Goal: Transaction & Acquisition: Purchase product/service

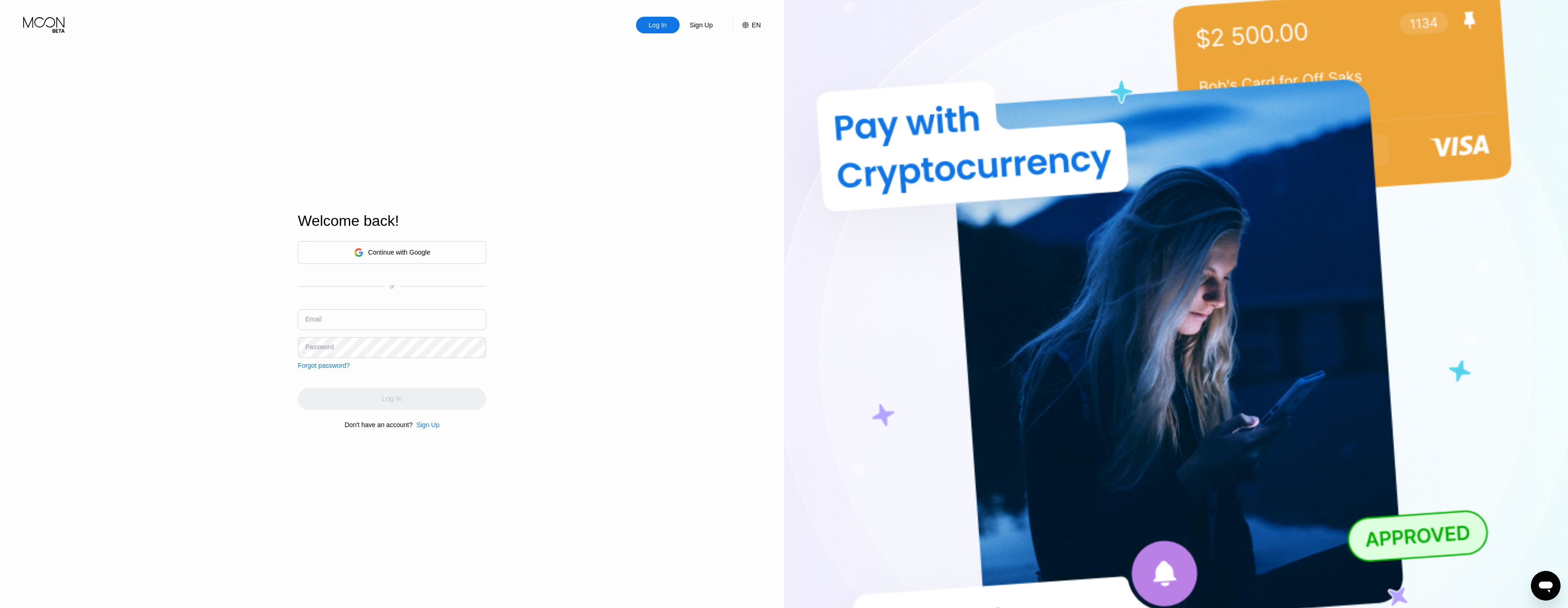
click at [414, 316] on input "text" at bounding box center [392, 320] width 188 height 21
type input "j@[DOMAIN_NAME]"
click at [400, 402] on div "Log In" at bounding box center [392, 399] width 20 height 9
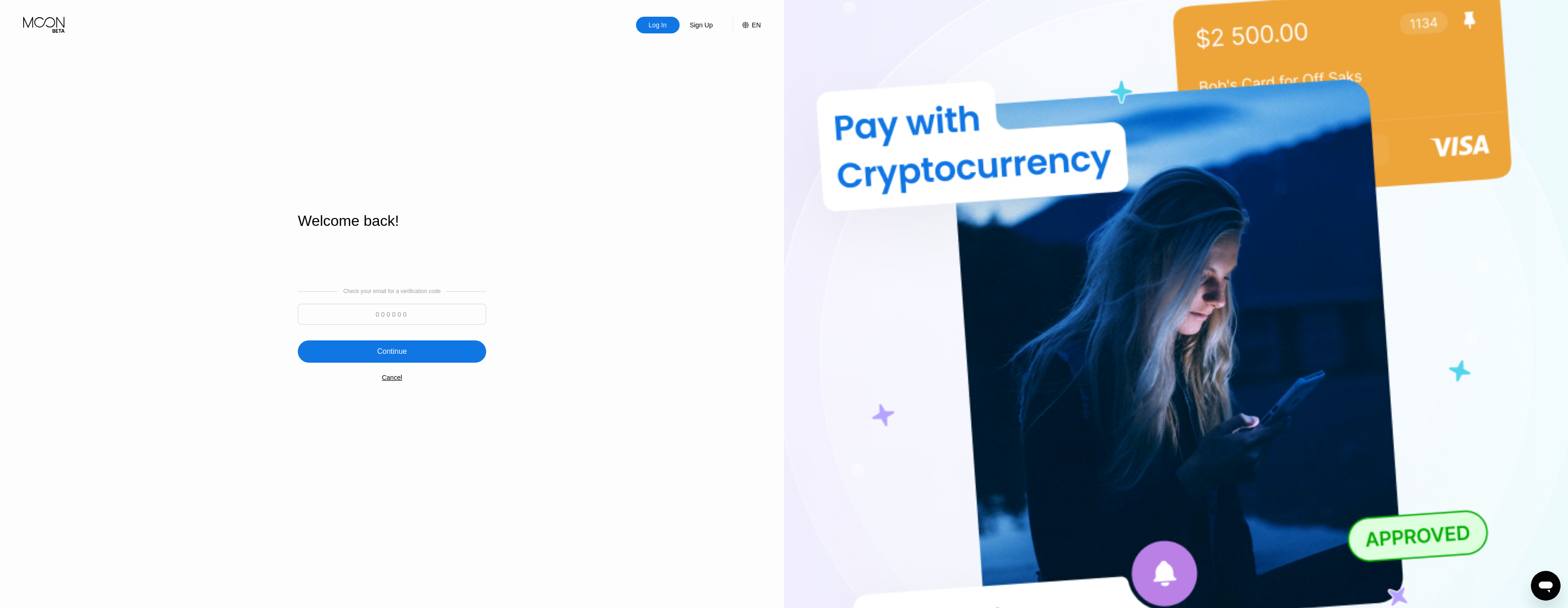
click at [415, 321] on input at bounding box center [392, 314] width 188 height 21
paste input "297215"
type input "297215"
click at [415, 360] on div "Continue" at bounding box center [392, 351] width 188 height 22
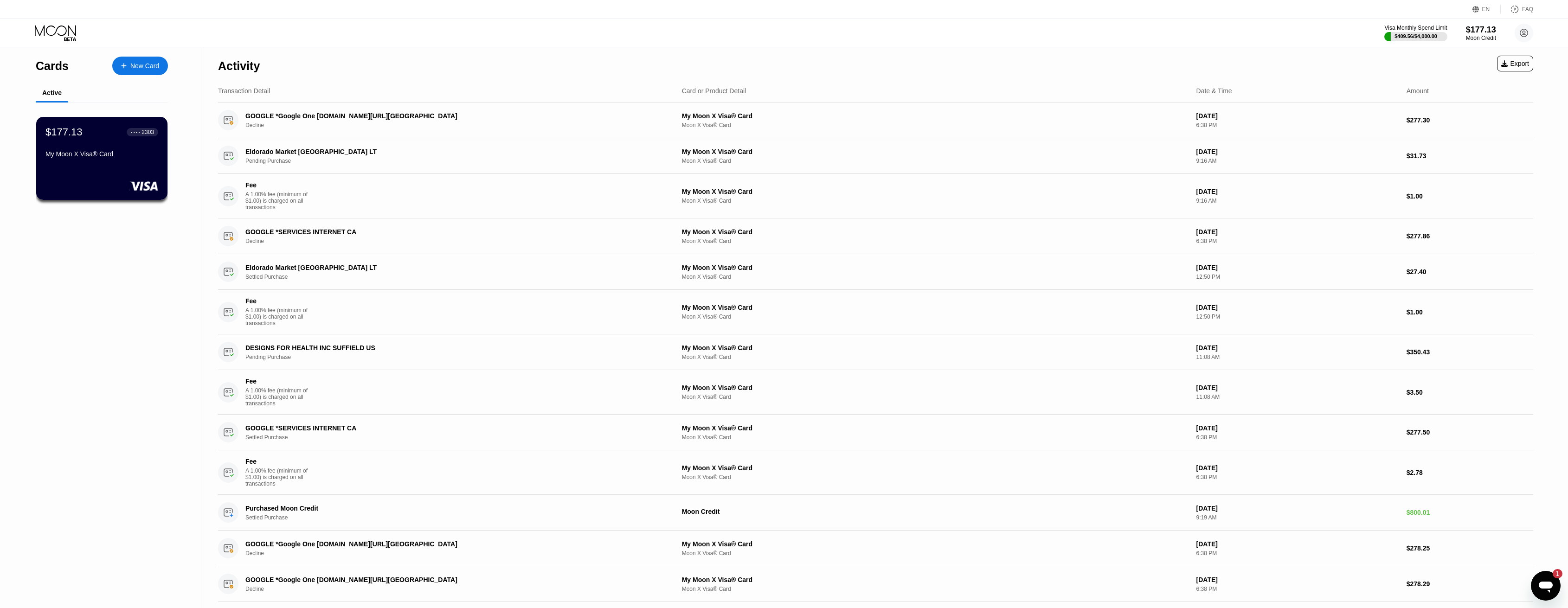
drag, startPoint x: 57, startPoint y: 96, endPoint x: 61, endPoint y: 72, distance: 24.3
click at [58, 94] on div "Active" at bounding box center [51, 93] width 19 height 7
click at [1434, 33] on div "$409.56 / $4,000.00" at bounding box center [1415, 36] width 43 height 6
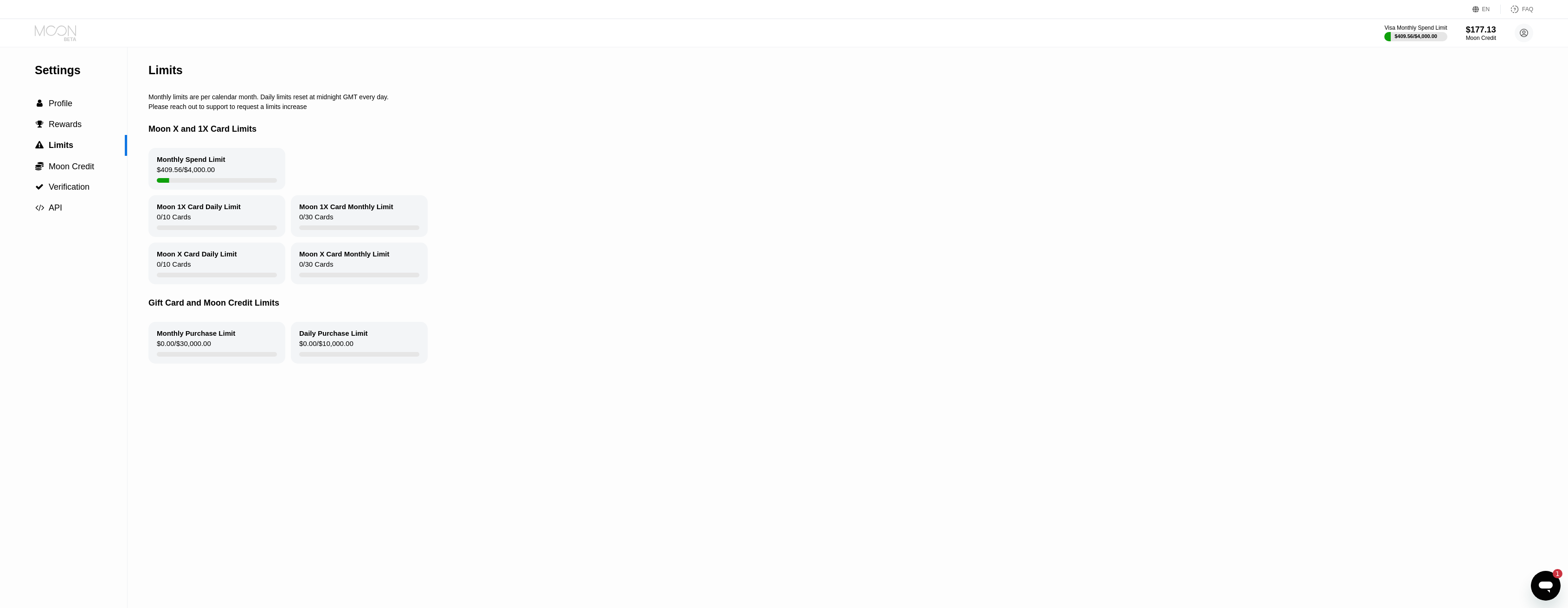
click at [67, 31] on icon at bounding box center [56, 33] width 43 height 17
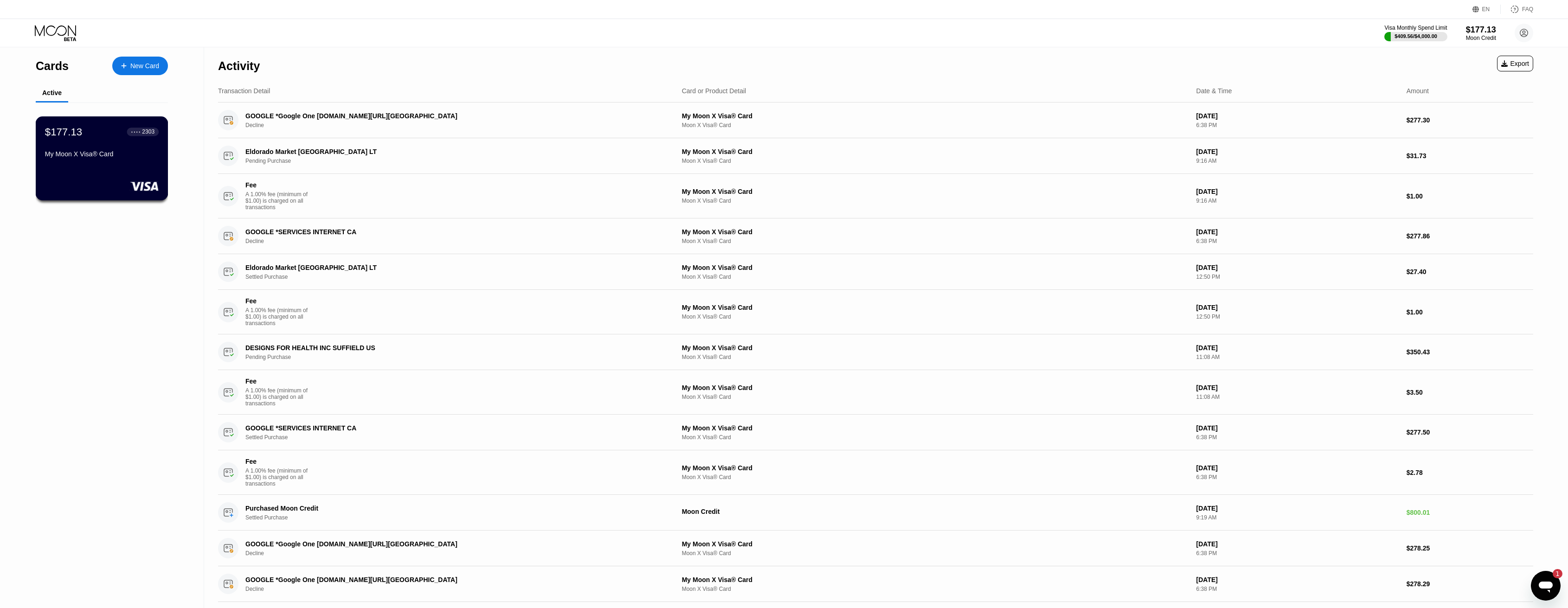
click at [131, 174] on div "$177.13 ● ● ● ● 2303 My Moon X Visa® Card" at bounding box center [102, 158] width 132 height 84
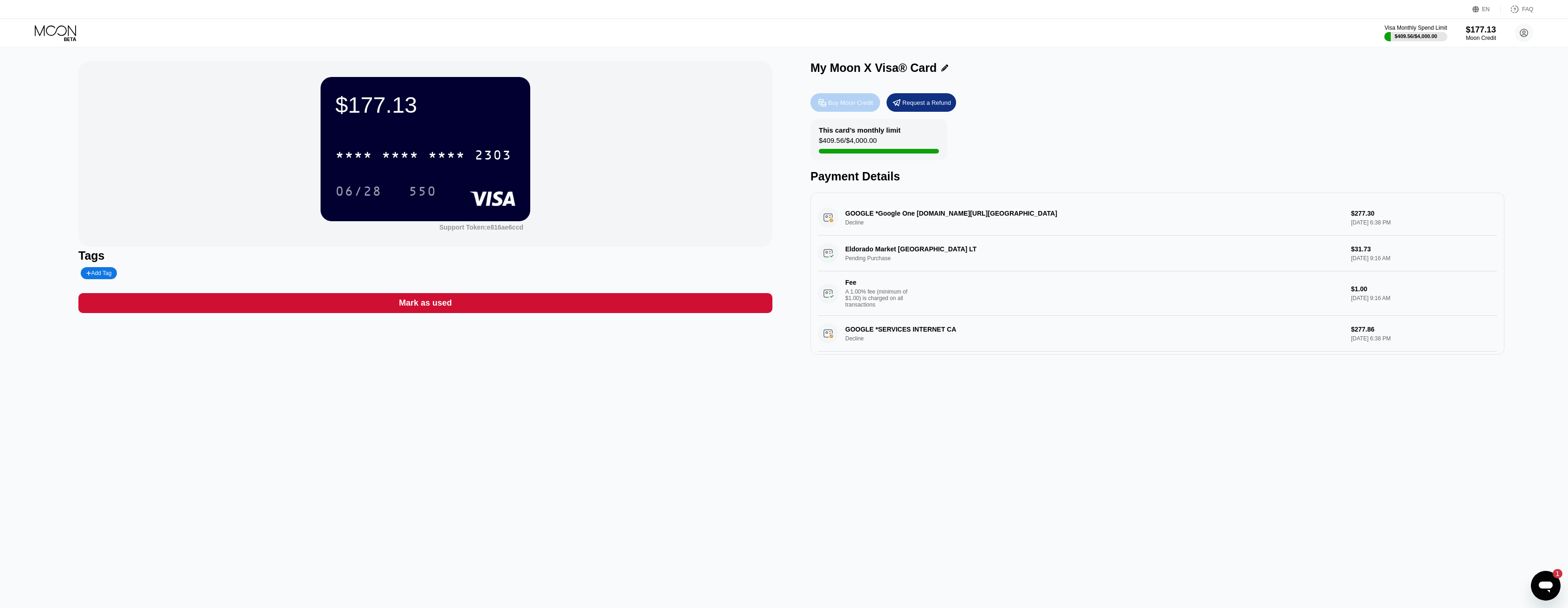
click at [861, 105] on div "Buy Moon Credit" at bounding box center [850, 103] width 45 height 8
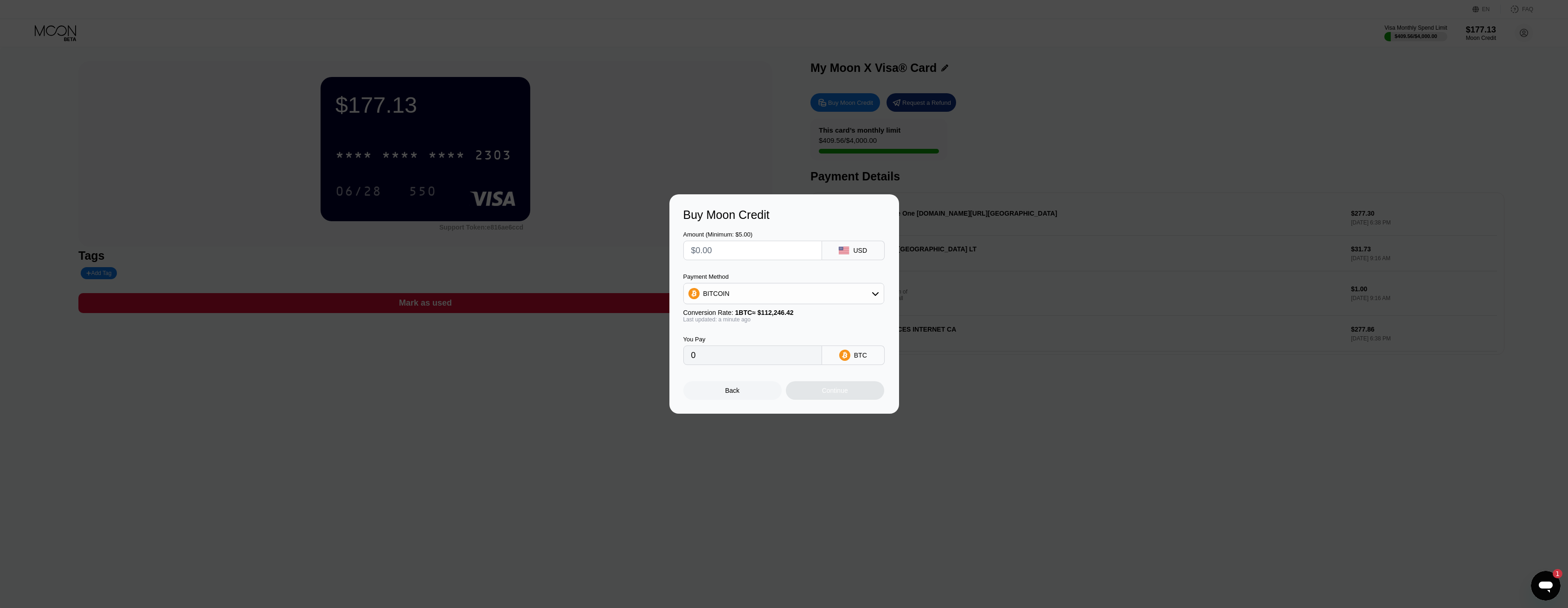
click at [761, 293] on div "BITCOIN" at bounding box center [784, 293] width 200 height 18
click at [738, 361] on span "USDC on Polygon" at bounding box center [733, 360] width 53 height 7
click at [759, 365] on input "0" at bounding box center [753, 355] width 123 height 18
drag, startPoint x: 706, startPoint y: 251, endPoint x: 642, endPoint y: 242, distance: 64.6
click at [642, 242] on div "Buy Moon Credit Amount (Minimum: $5.00) USD Payment Method USDC on Polygon Conv…" at bounding box center [784, 303] width 1568 height 220
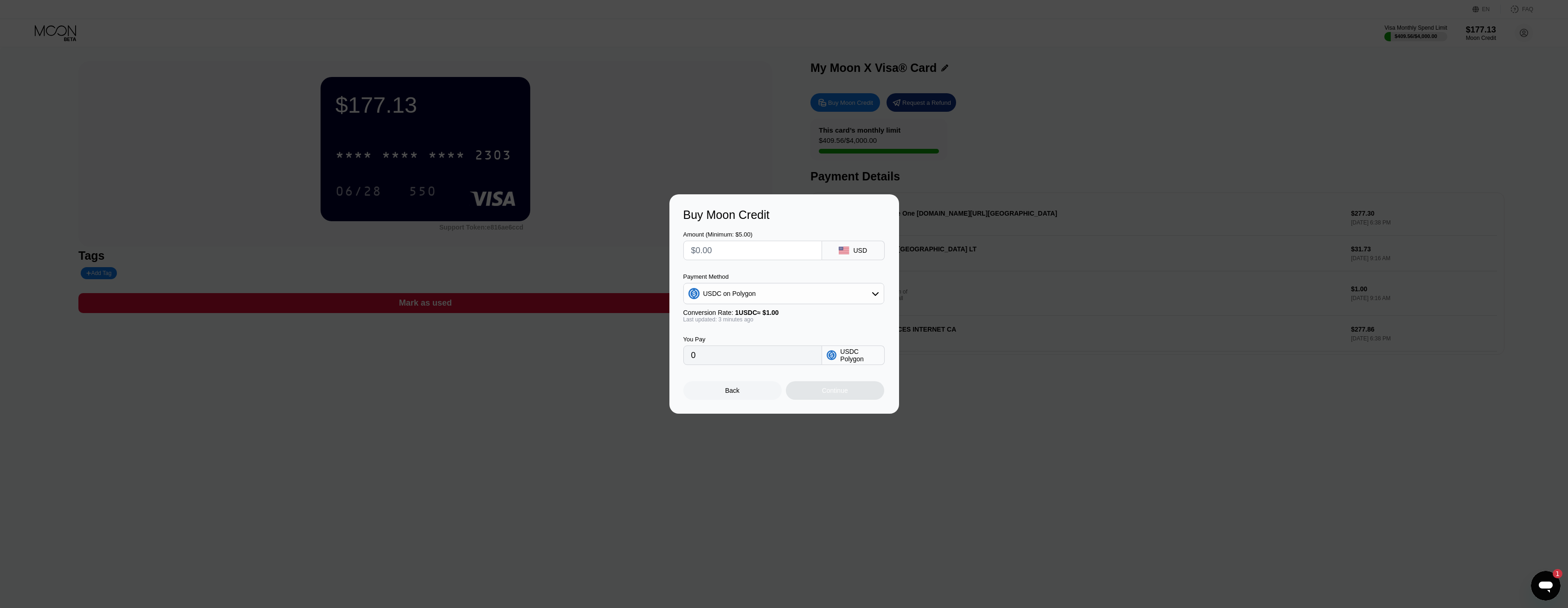
type input "$8"
type input "8.00000000"
type input "$80"
type input "80.00000000"
type input "$800"
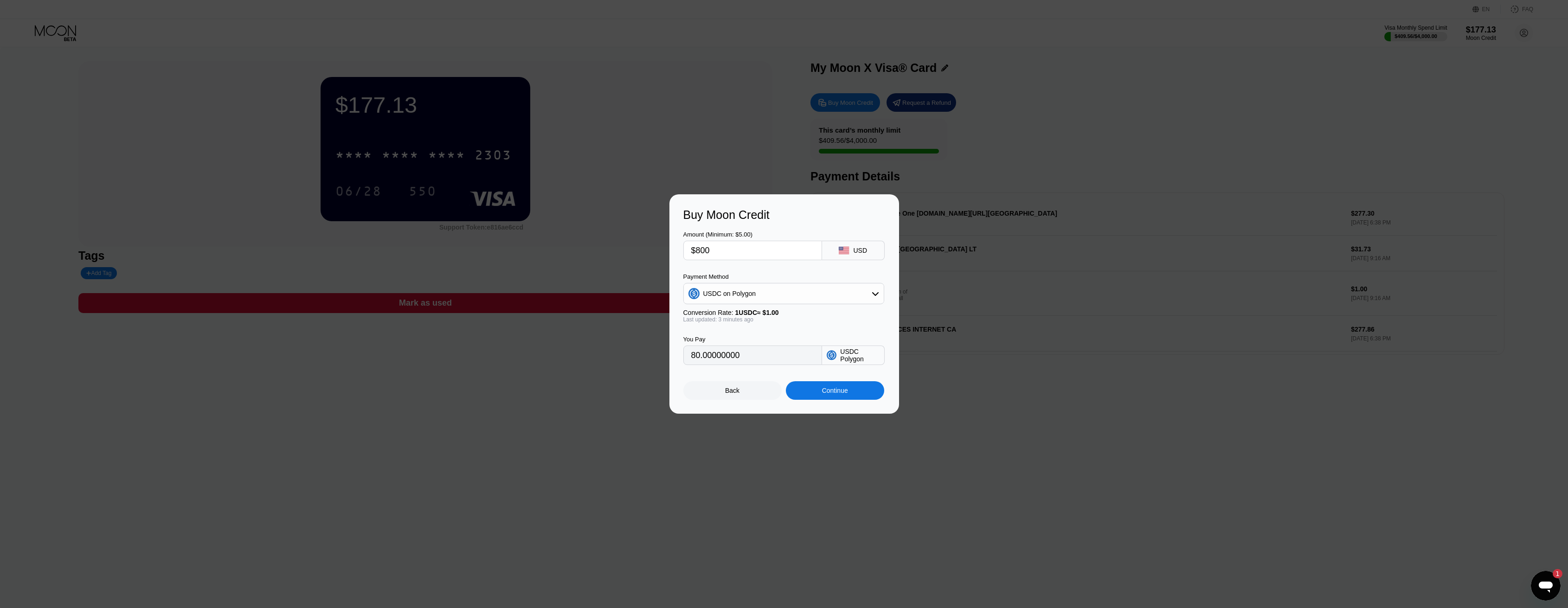
type input "800.00000000"
type input "$800"
click at [848, 394] on div "Continue" at bounding box center [835, 390] width 26 height 7
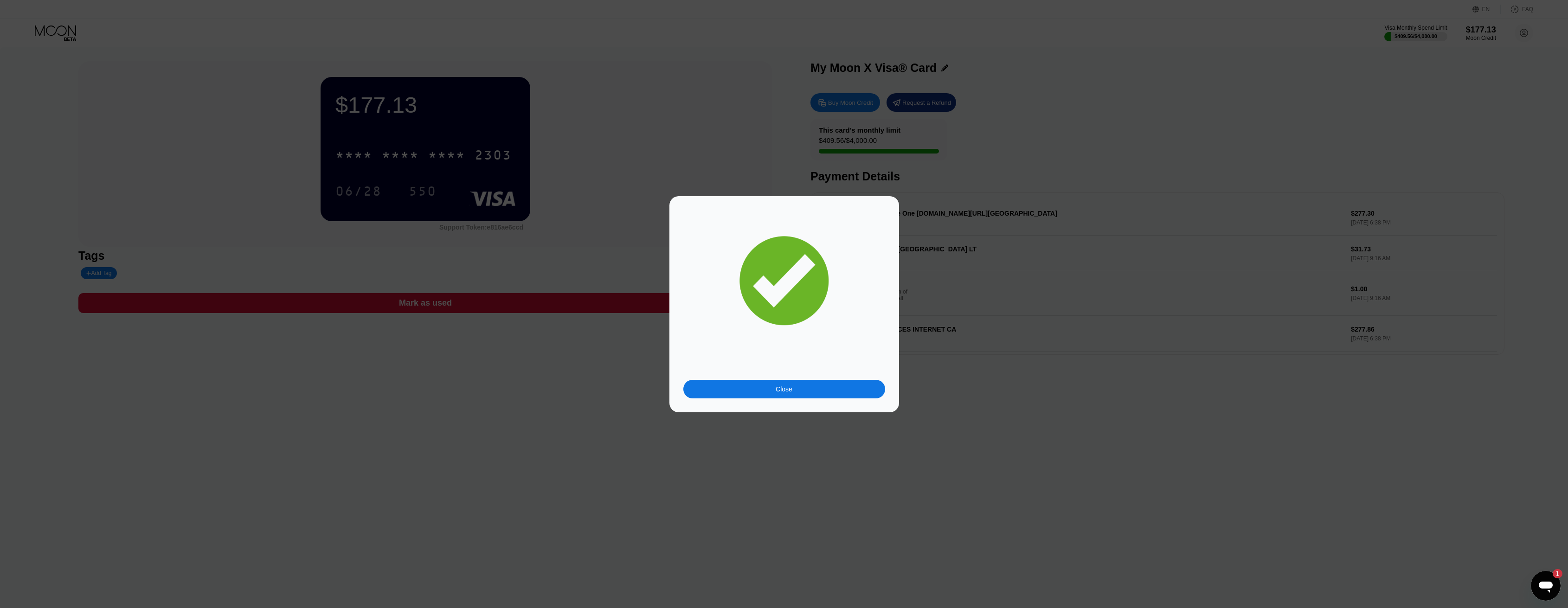
click at [784, 397] on div "Close" at bounding box center [784, 388] width 202 height 18
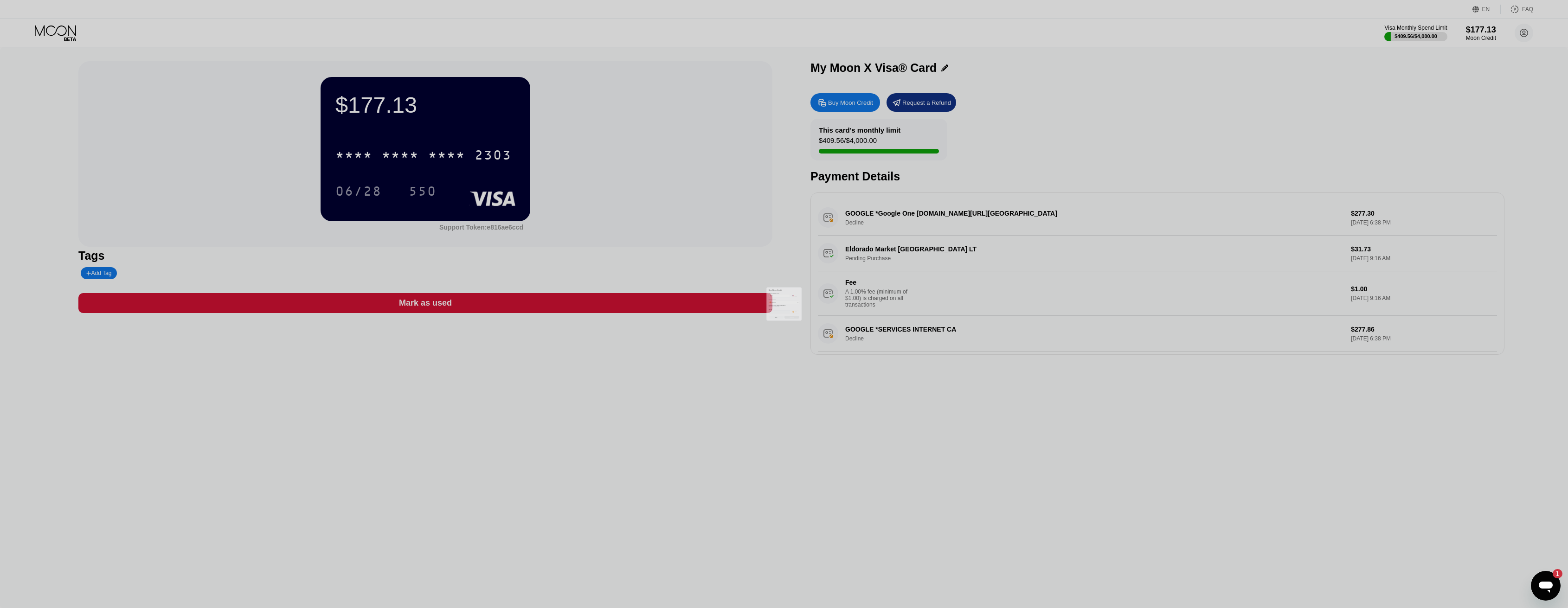
click at [786, 389] on div at bounding box center [788, 304] width 1575 height 608
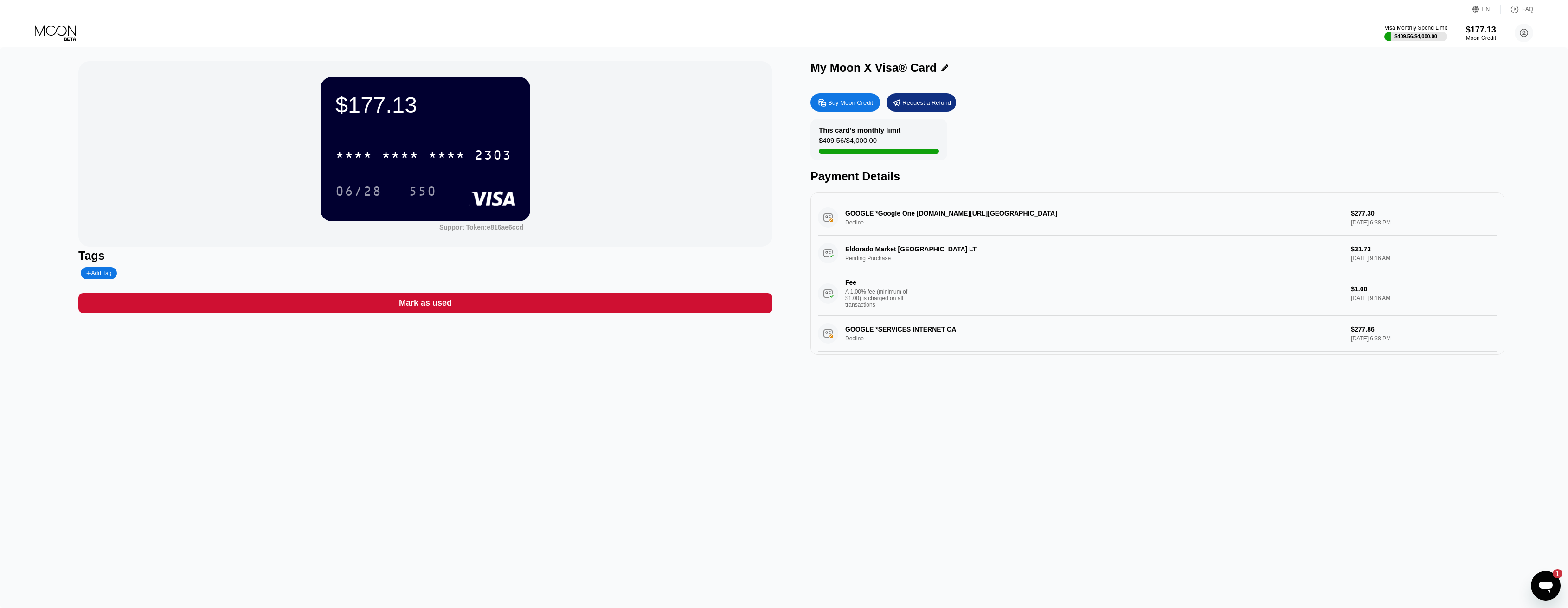
click at [60, 31] on icon at bounding box center [56, 33] width 43 height 17
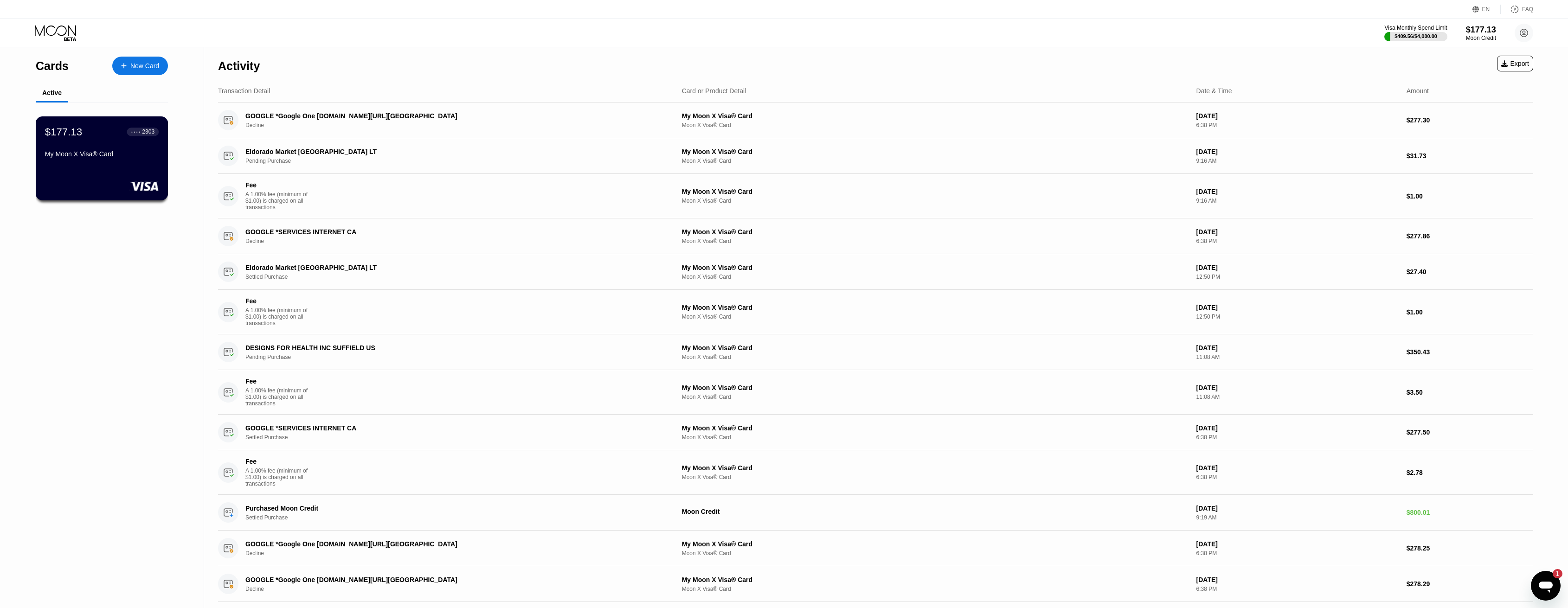
click at [111, 145] on div "$177.13 ● ● ● ● 2303 My Moon X Visa® Card" at bounding box center [102, 143] width 114 height 36
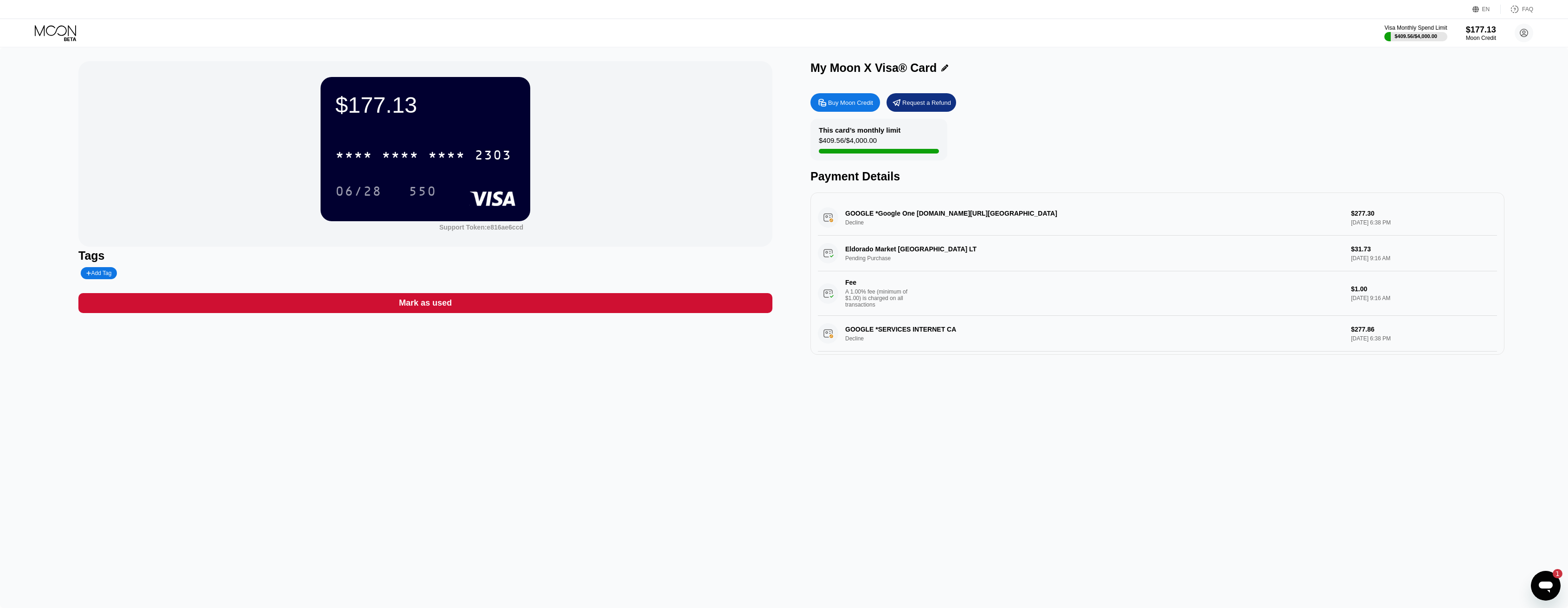
click at [862, 147] on div "$409.56 / $4,000.00" at bounding box center [847, 142] width 58 height 13
click at [1484, 28] on div "$177.13" at bounding box center [1481, 29] width 31 height 10
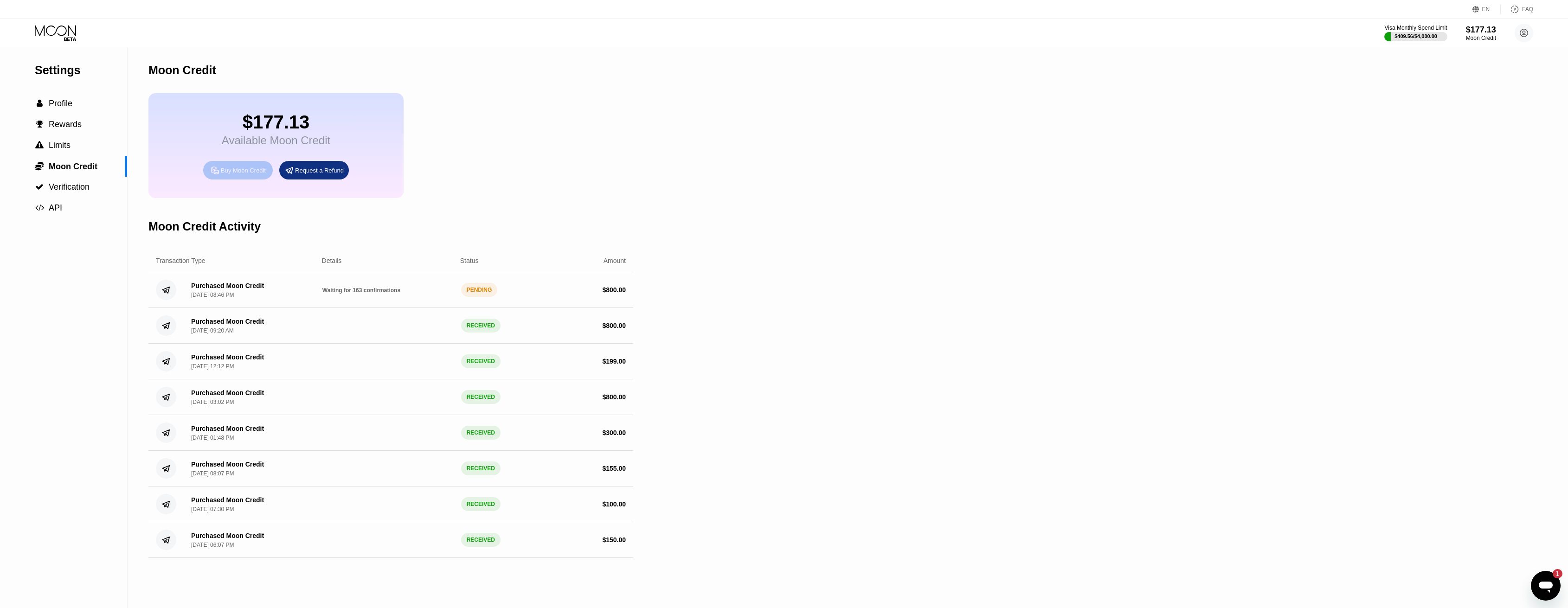
click at [229, 172] on div "Buy Moon Credit" at bounding box center [238, 170] width 70 height 18
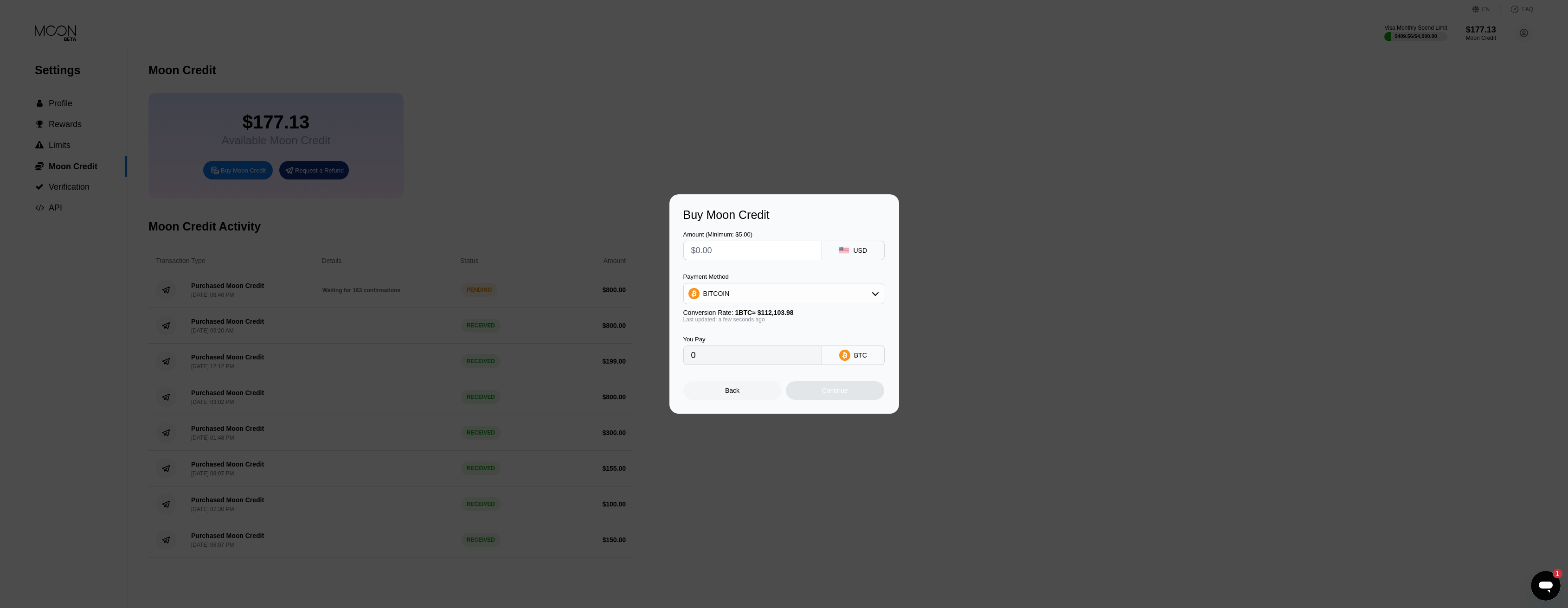
click at [874, 349] on div "BTC" at bounding box center [853, 355] width 62 height 19
click at [857, 291] on div "BITCOIN" at bounding box center [784, 293] width 200 height 18
click at [812, 354] on div "USDC on Polygon" at bounding box center [784, 360] width 195 height 18
click at [752, 395] on div "Back" at bounding box center [732, 390] width 98 height 18
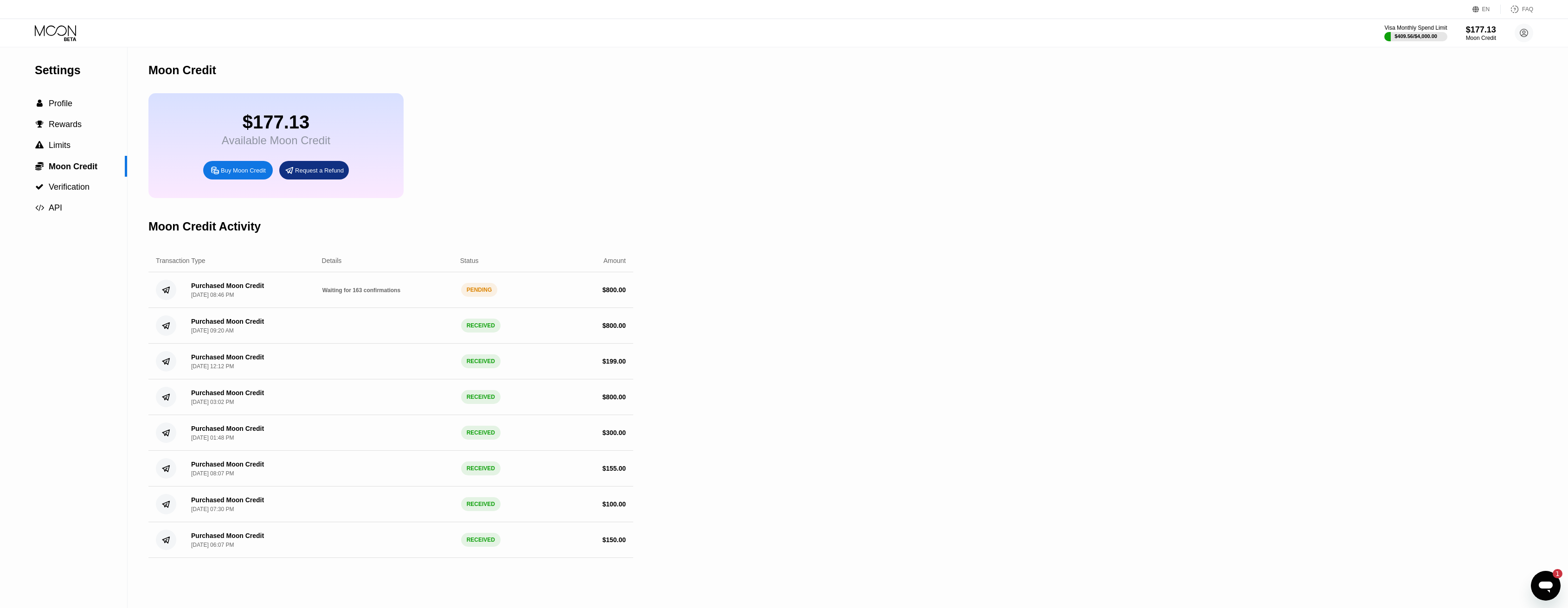
click at [537, 307] on div "Purchased Moon Credit Sep 24, 2025, 08:46 PM Waiting for 163 confirmations PEND…" at bounding box center [391, 289] width 484 height 36
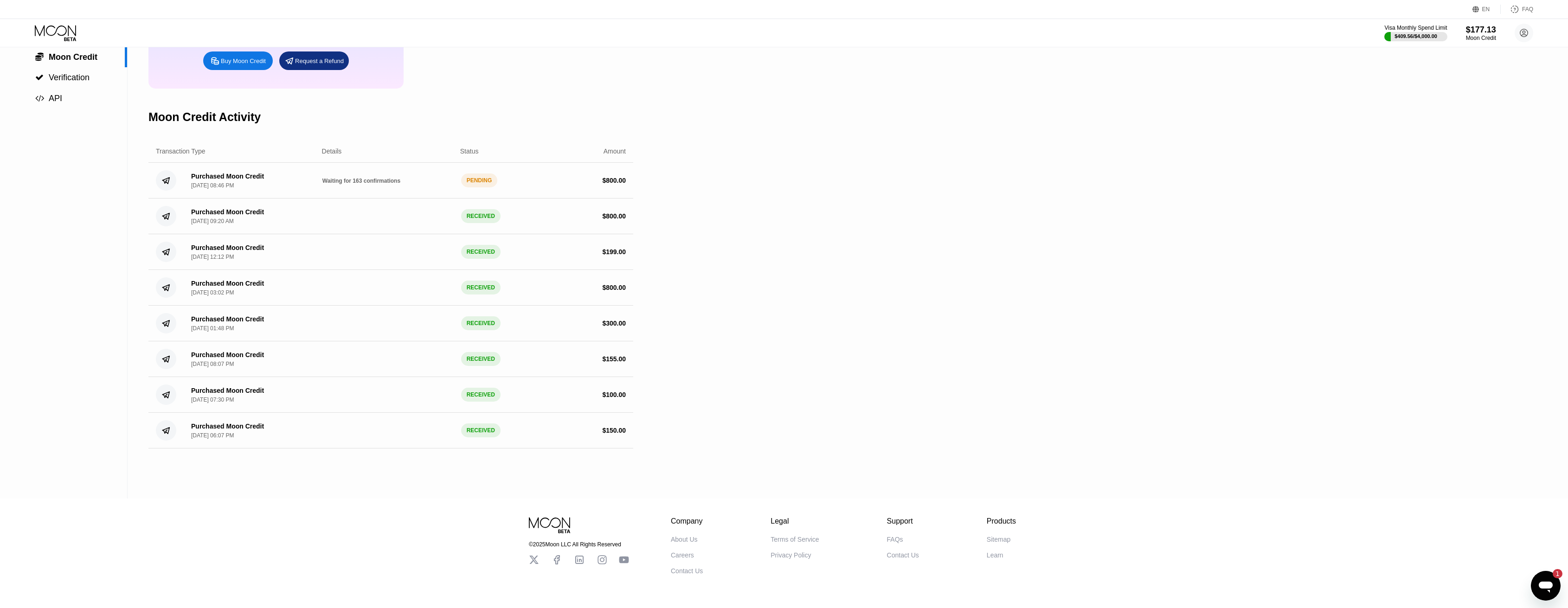
scroll to position [139, 0]
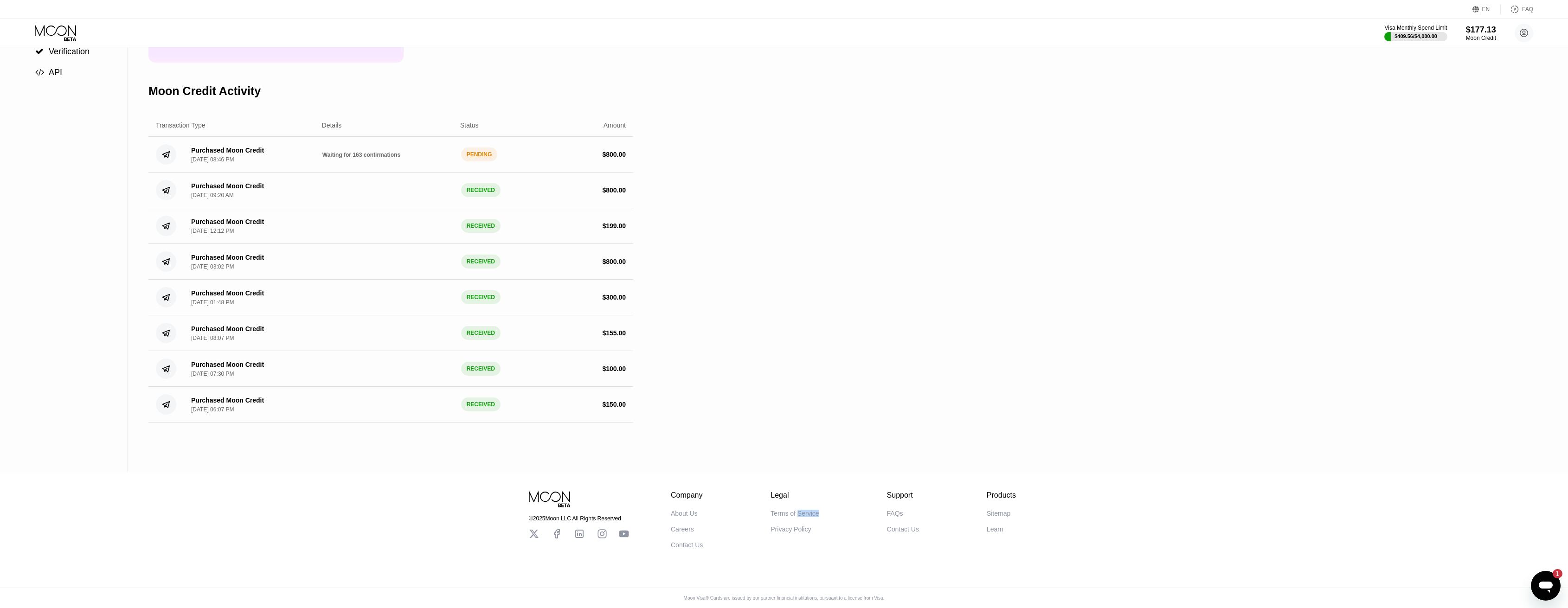
click at [804, 512] on div "Terms of Service" at bounding box center [794, 513] width 48 height 7
click at [804, 512] on div "Terms of Service" at bounding box center [794, 513] width 48 height 7
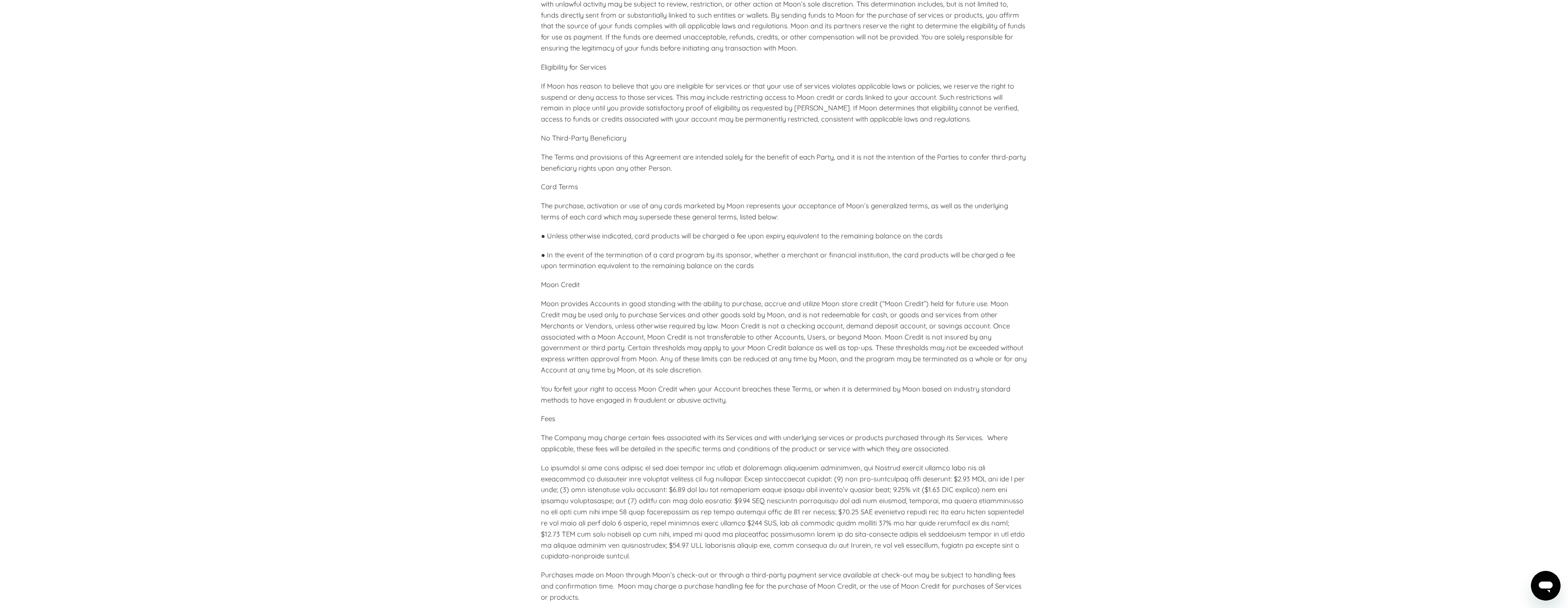
scroll to position [2225, 0]
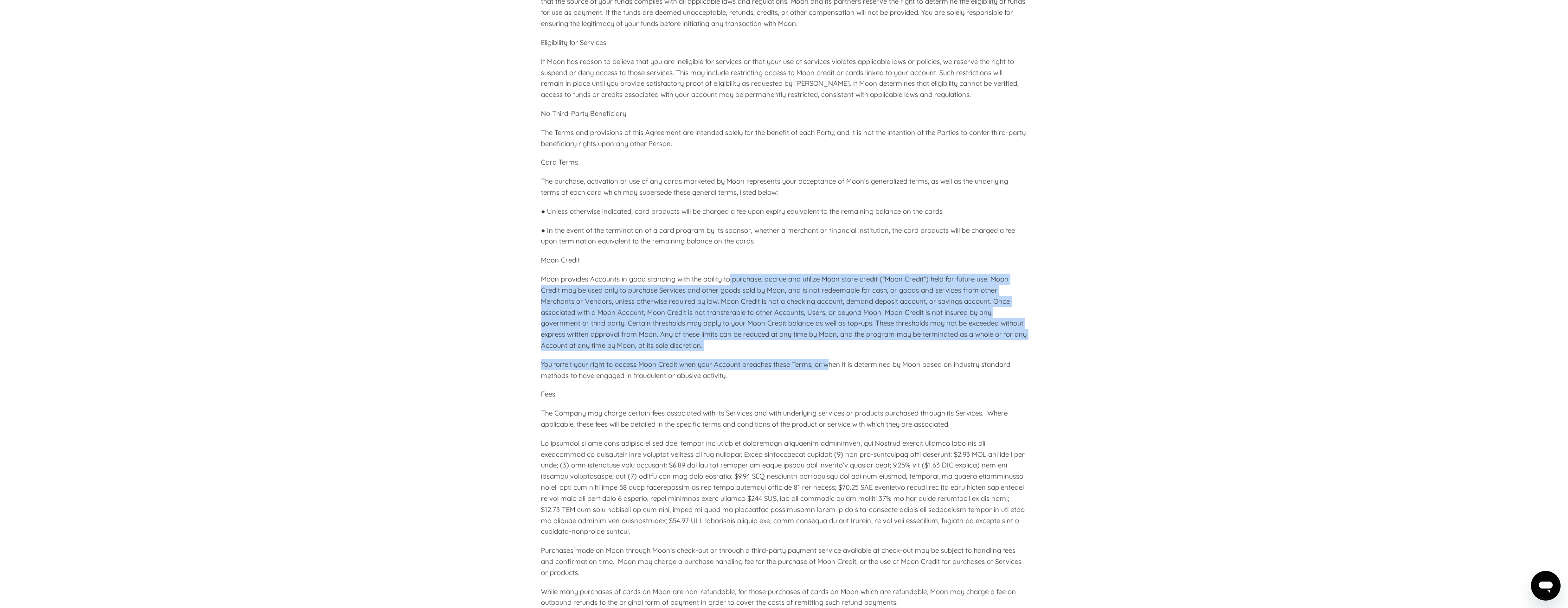
drag, startPoint x: 738, startPoint y: 293, endPoint x: 833, endPoint y: 370, distance: 122.3
click at [833, 370] on div "Effective date: January 1, 2024 Introduction You must not use these Services or…" at bounding box center [784, 53] width 486 height 4313
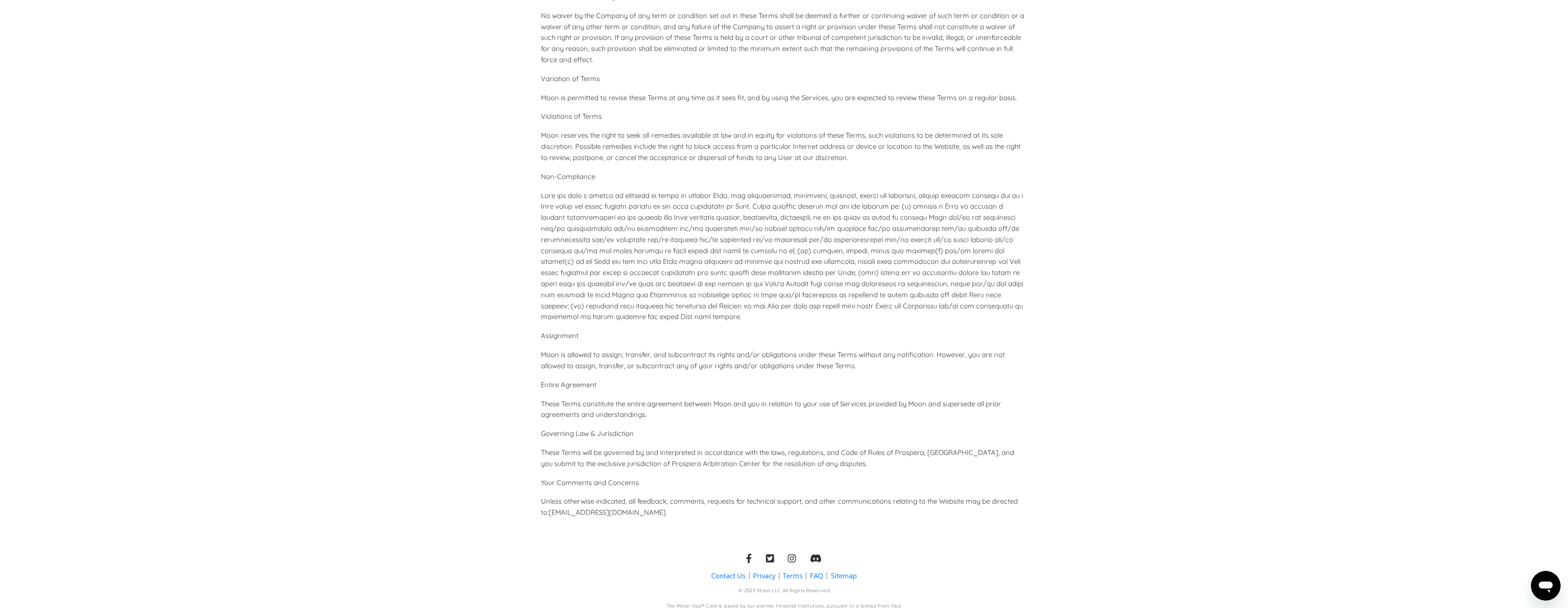
scroll to position [3936, 0]
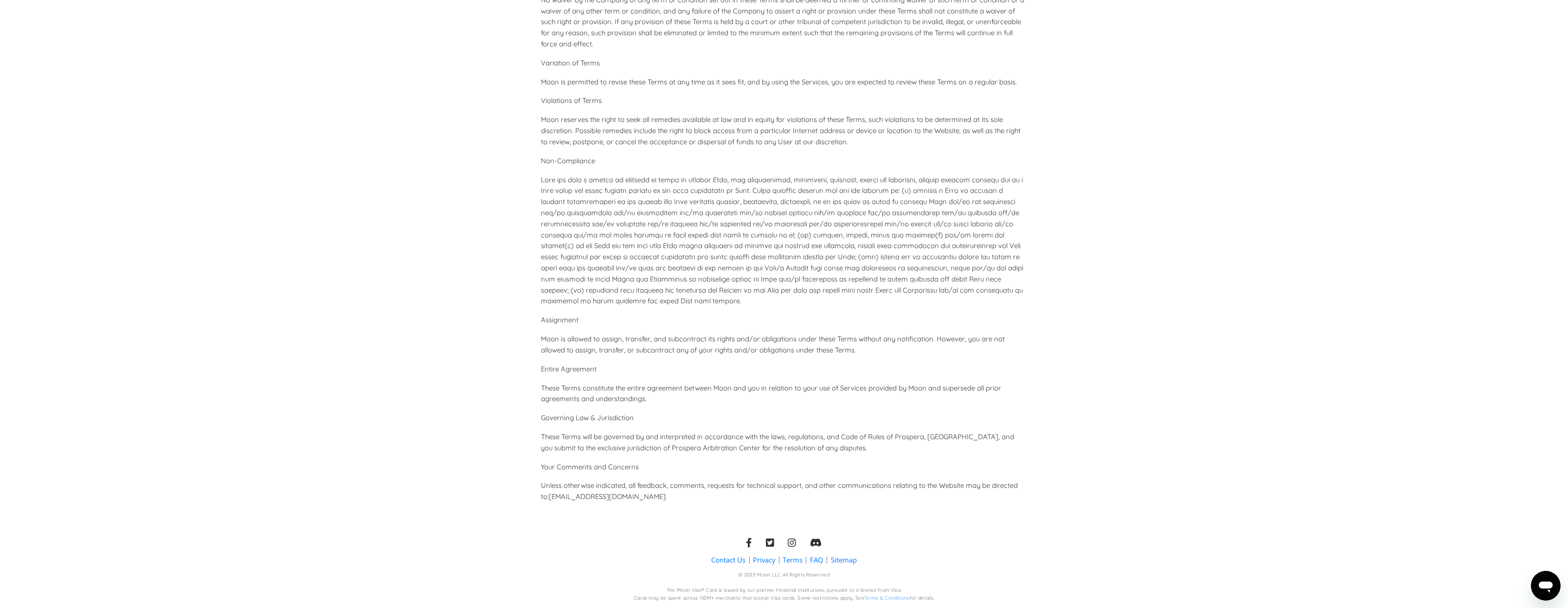
click at [772, 545] on icon at bounding box center [769, 542] width 8 height 8
drag, startPoint x: 1324, startPoint y: 411, endPoint x: 1245, endPoint y: 412, distance: 79.0
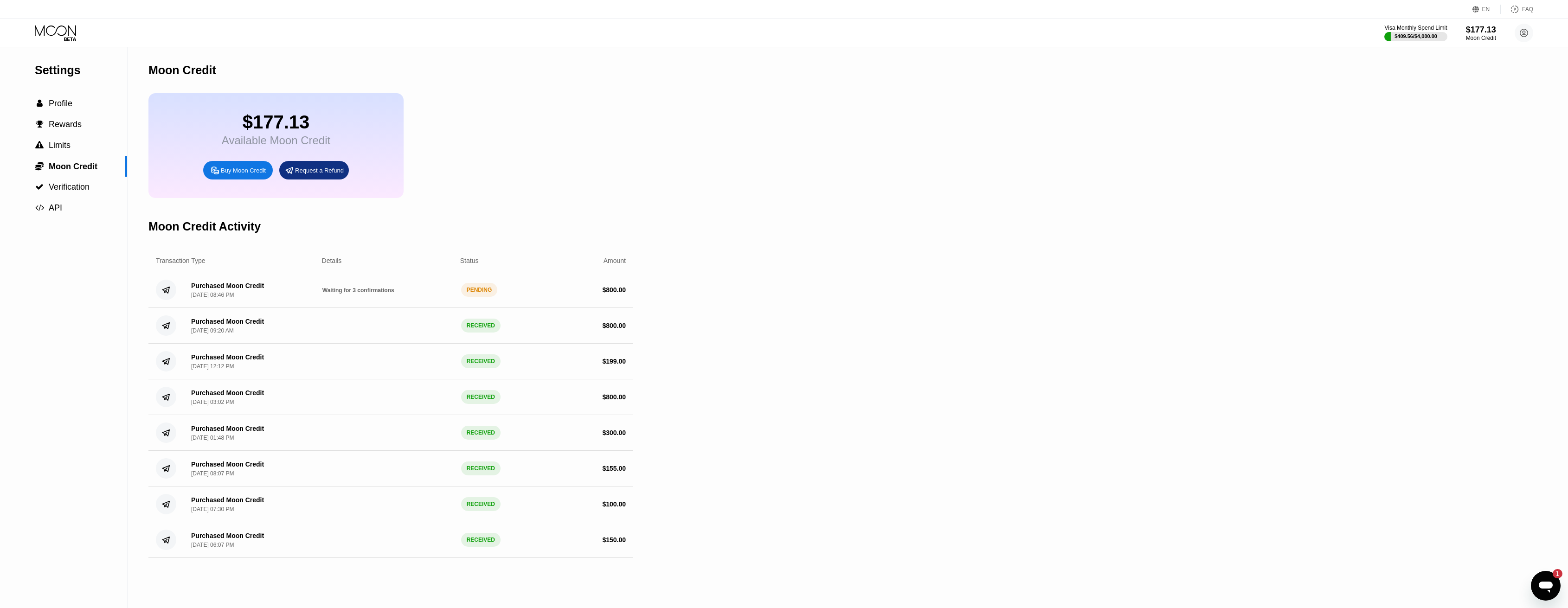
click at [384, 294] on span "Waiting for 3 confirmations" at bounding box center [358, 289] width 72 height 6
click at [557, 294] on div "$ 800.00" at bounding box center [560, 289] width 131 height 7
click at [495, 294] on div "$ 800.00" at bounding box center [560, 289] width 131 height 7
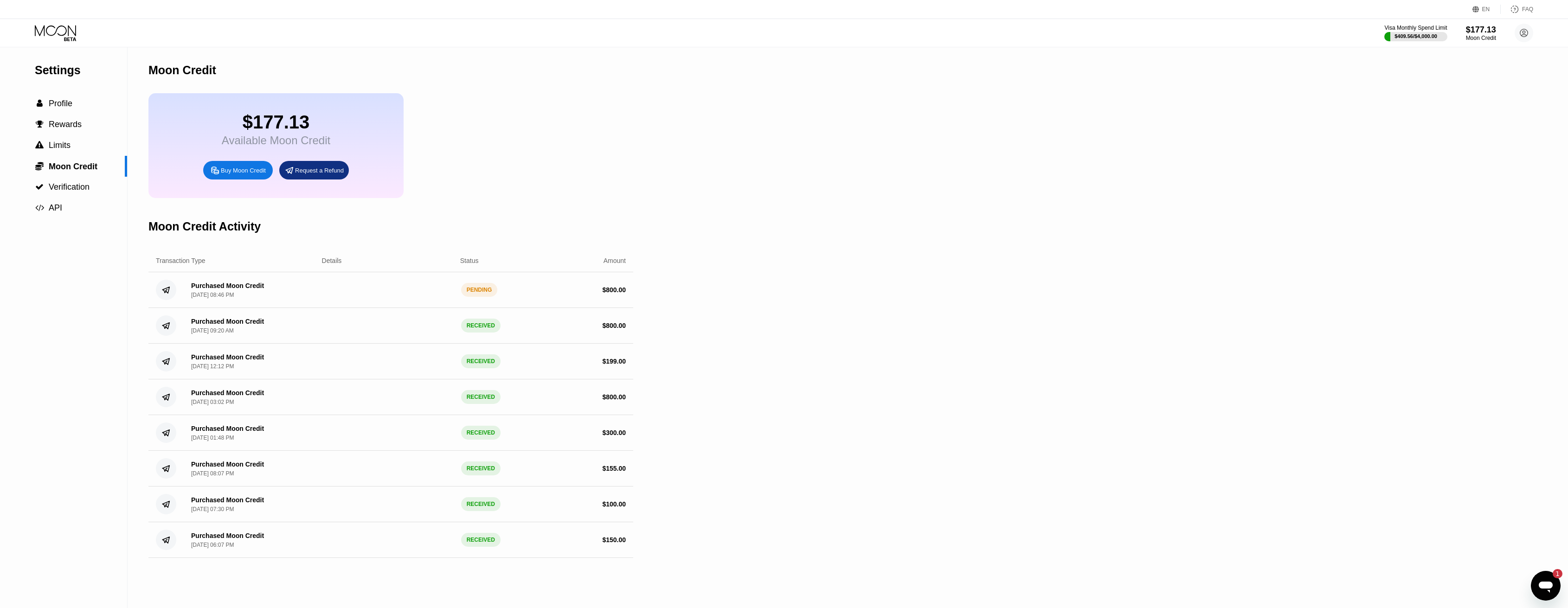
click at [495, 294] on div "$ 800.00" at bounding box center [560, 289] width 131 height 7
drag, startPoint x: 494, startPoint y: 300, endPoint x: 398, endPoint y: 276, distance: 99.0
click at [494, 301] on div "Purchased Moon Credit Sep 24, 2025, 08:46 PM PENDING $ 800.00" at bounding box center [391, 289] width 484 height 36
drag, startPoint x: 313, startPoint y: 127, endPoint x: 249, endPoint y: 124, distance: 64.1
click at [231, 126] on div "$977.37" at bounding box center [276, 122] width 108 height 21
